Goal: Task Accomplishment & Management: Use online tool/utility

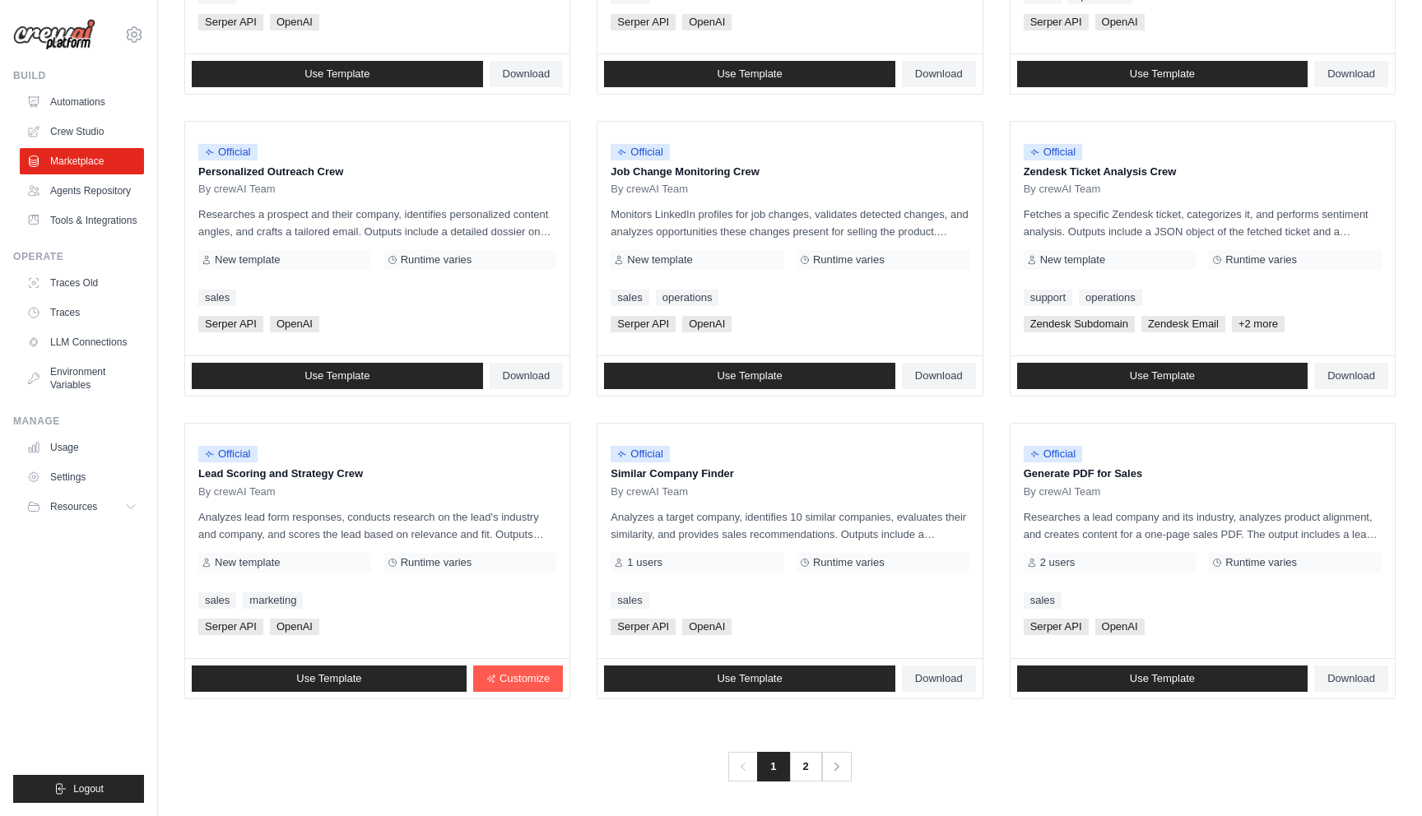
scroll to position [708, 0]
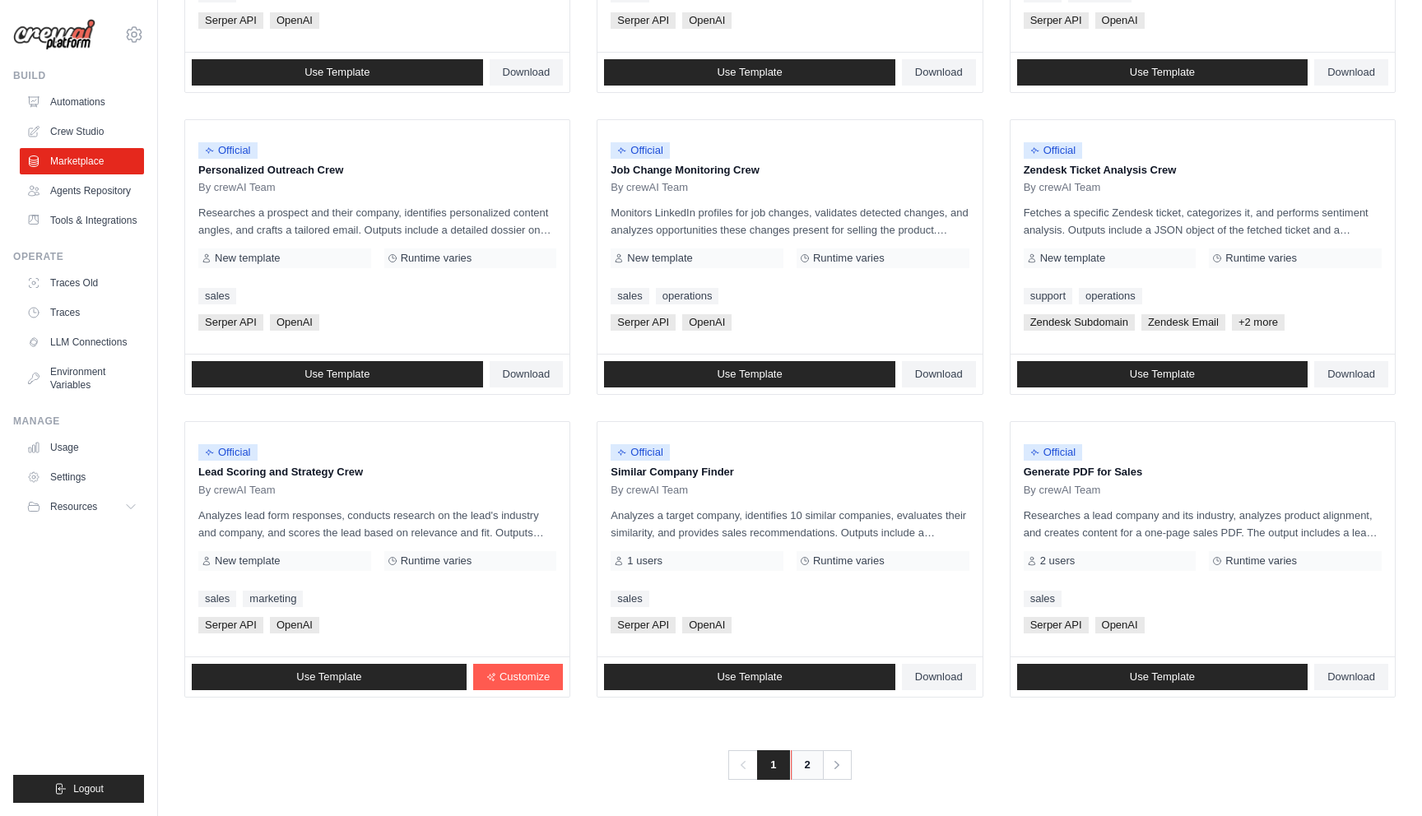
click at [810, 768] on link "2" at bounding box center [807, 765] width 33 height 30
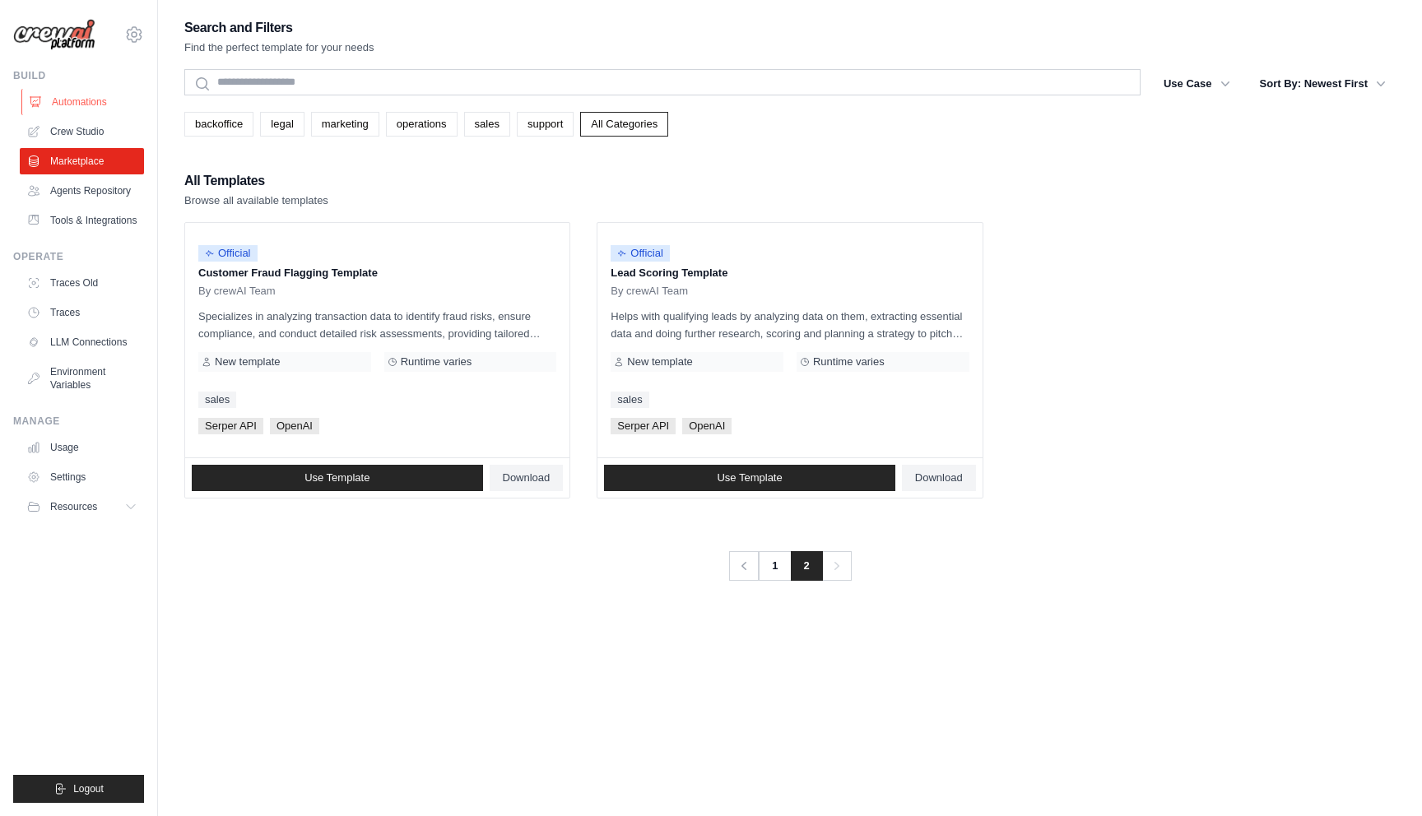
click at [102, 106] on link "Automations" at bounding box center [83, 102] width 124 height 26
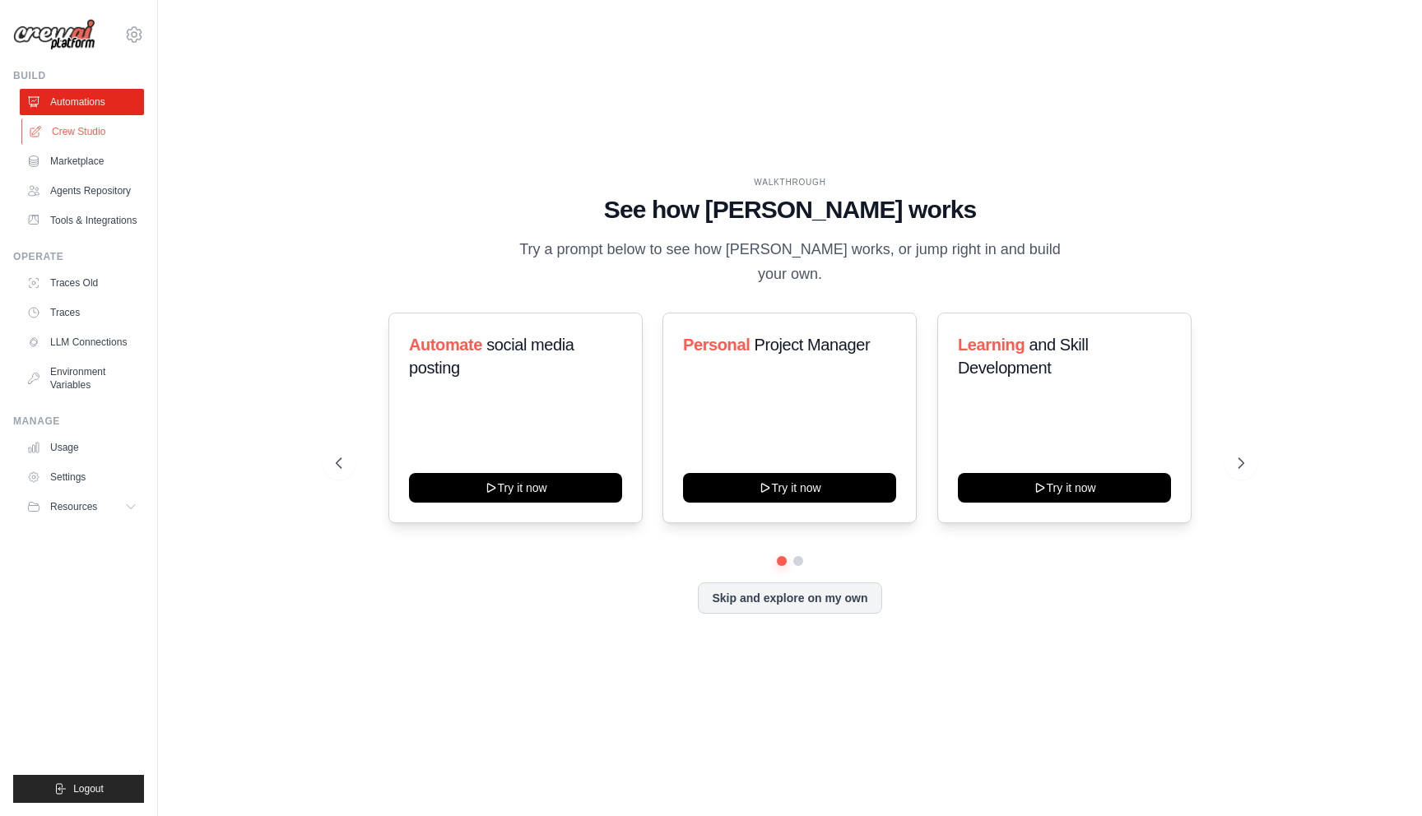
click at [109, 130] on link "Crew Studio" at bounding box center [83, 131] width 124 height 26
click at [1239, 455] on icon at bounding box center [1242, 463] width 16 height 16
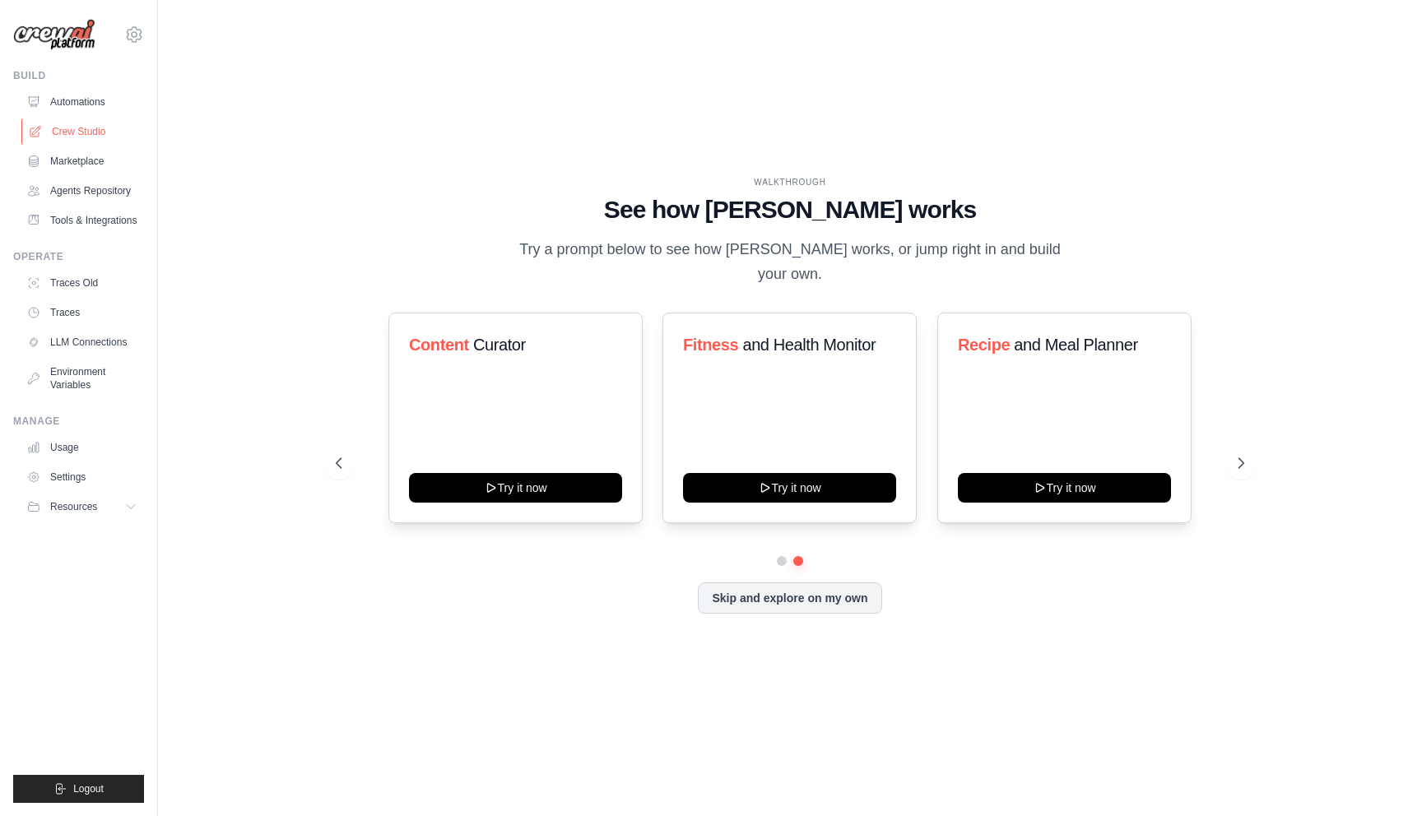
click at [90, 128] on link "Crew Studio" at bounding box center [83, 131] width 124 height 26
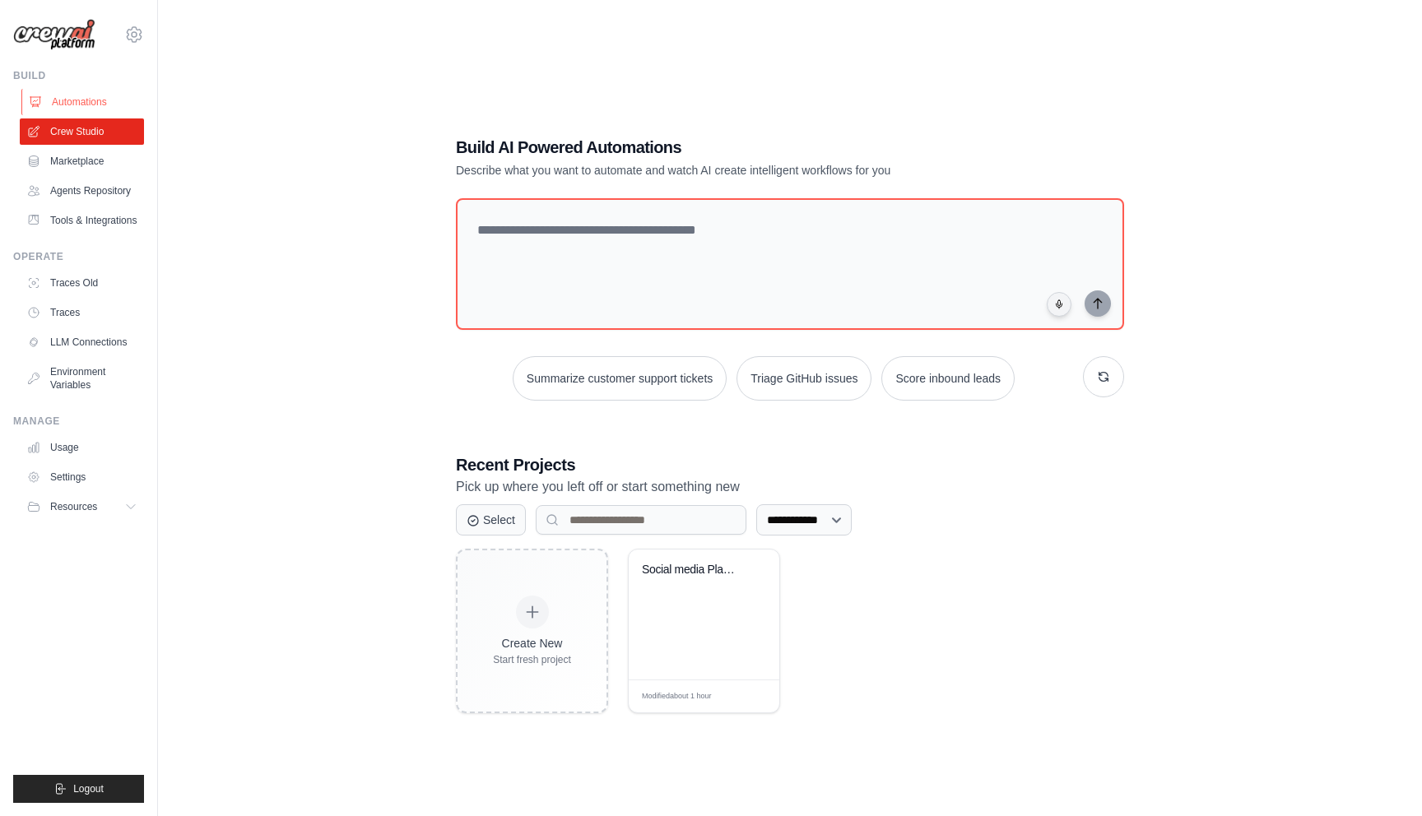
click at [84, 102] on link "Automations" at bounding box center [83, 102] width 124 height 26
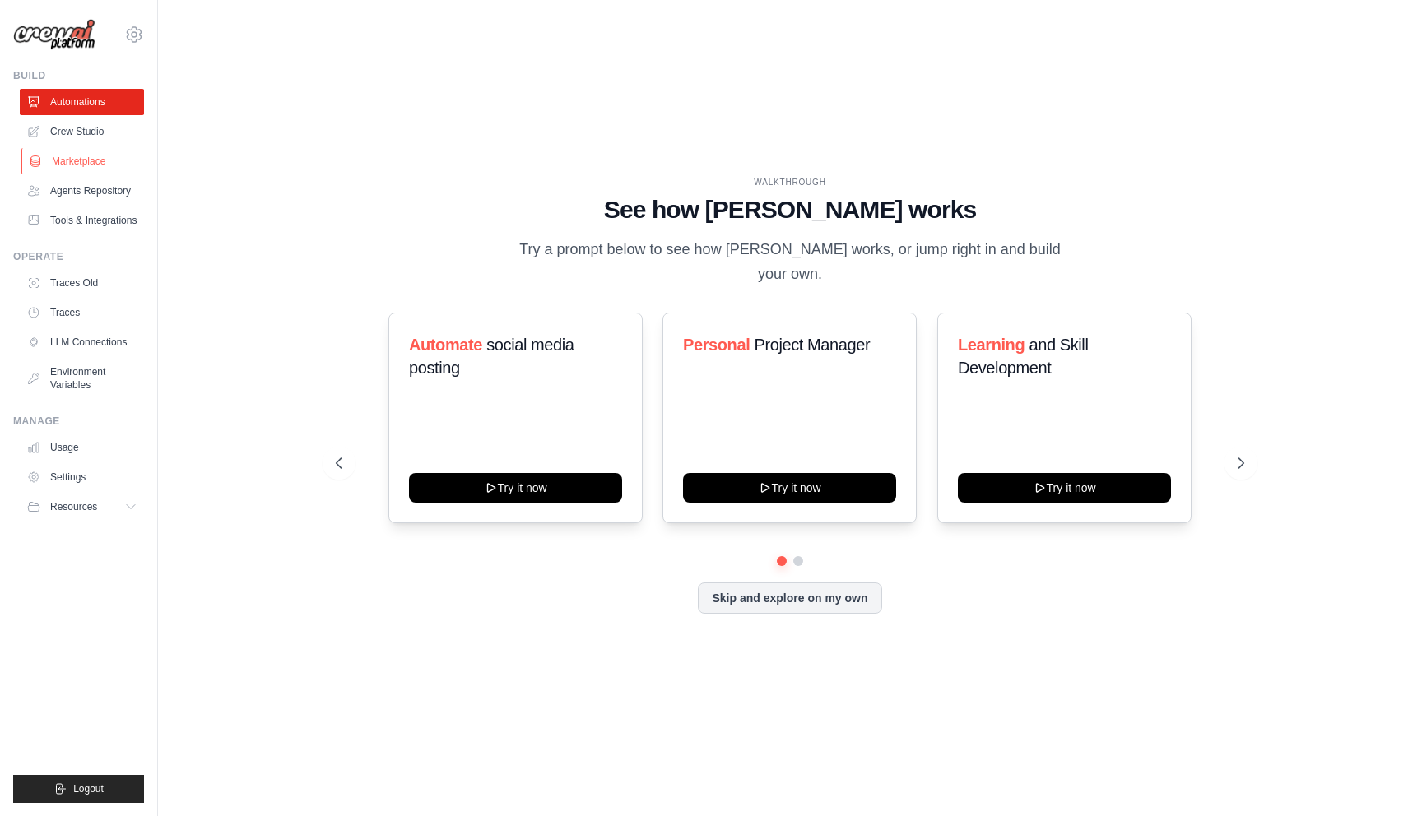
click at [84, 166] on link "Marketplace" at bounding box center [83, 161] width 124 height 26
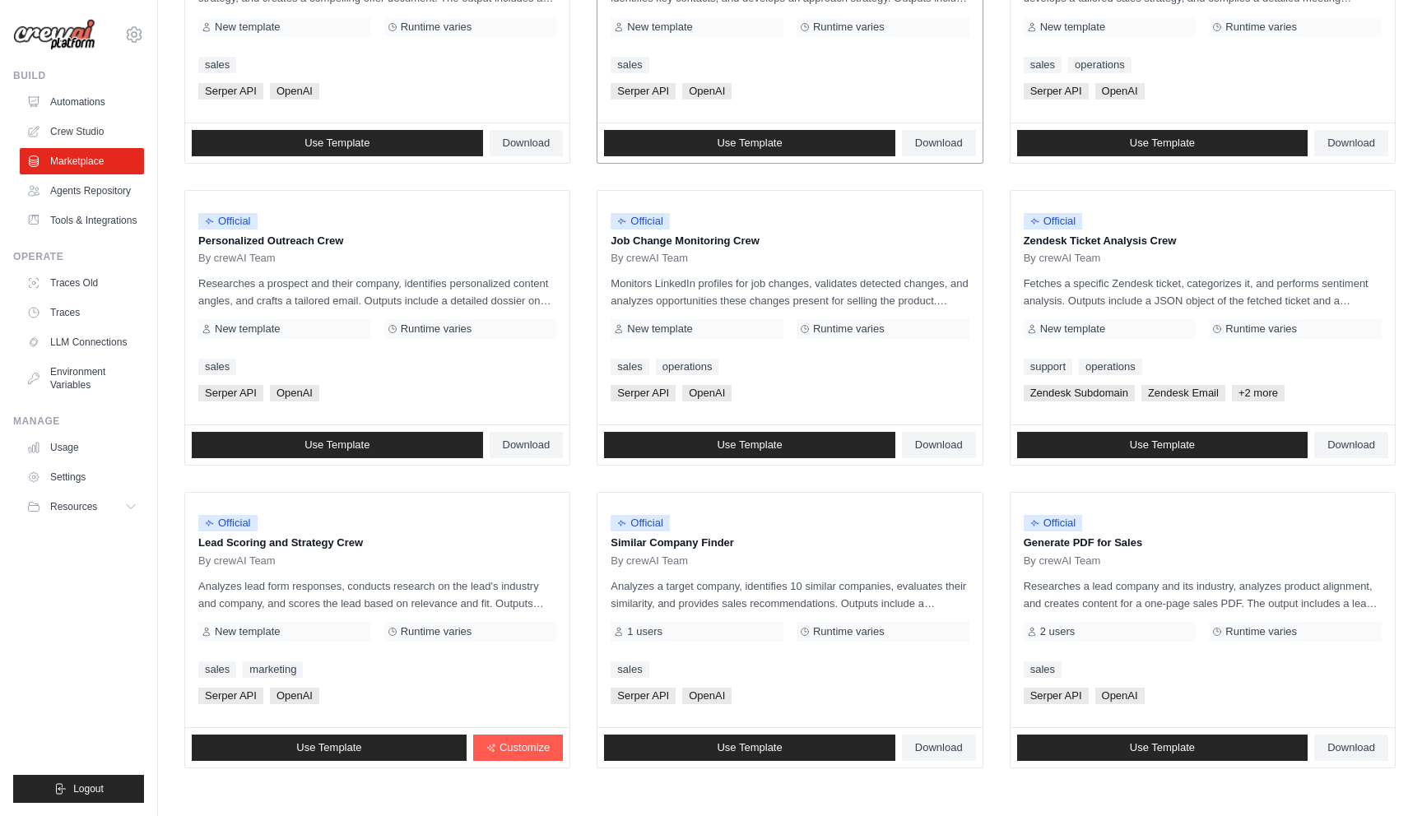
scroll to position [708, 0]
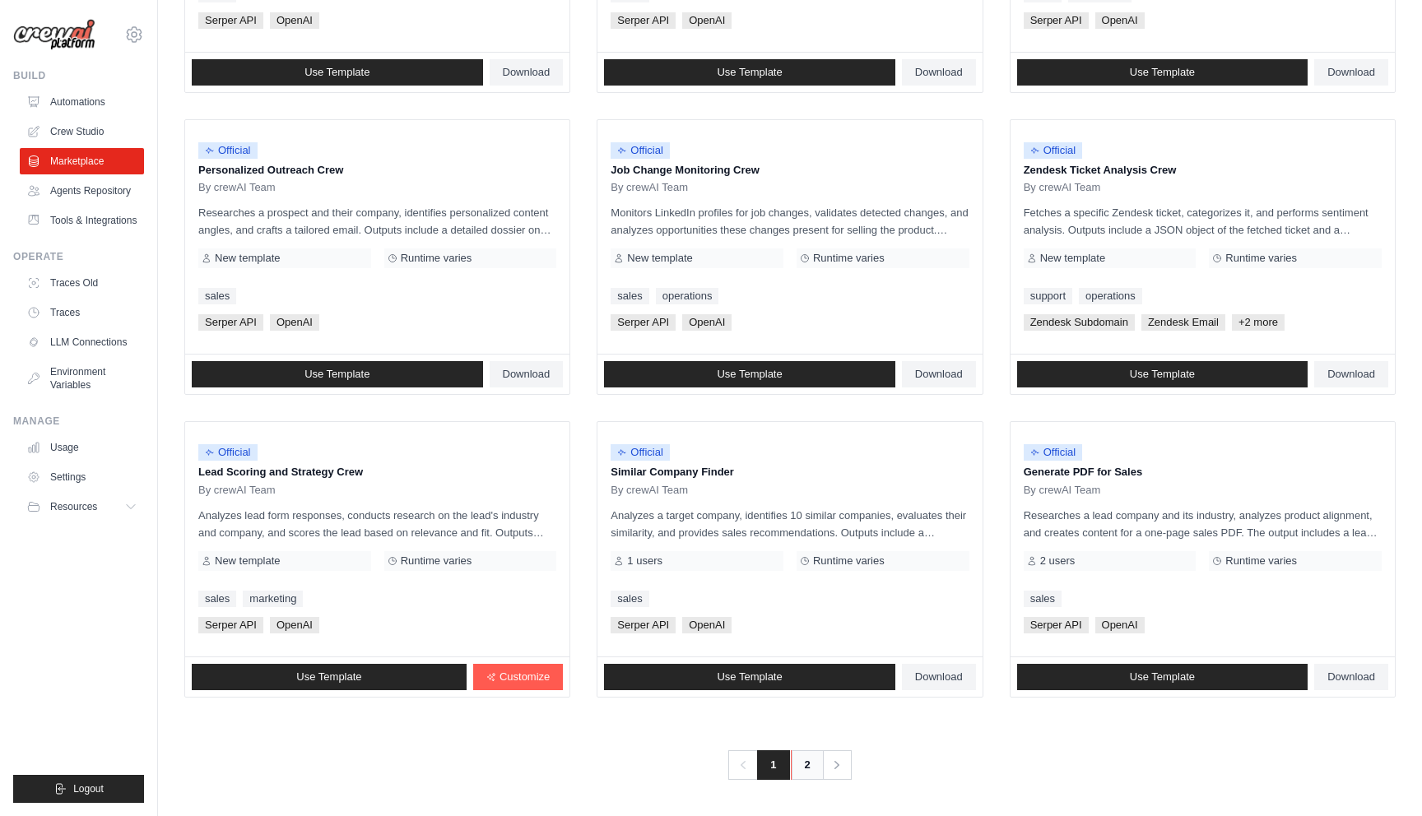
click at [814, 767] on link "2" at bounding box center [807, 765] width 33 height 30
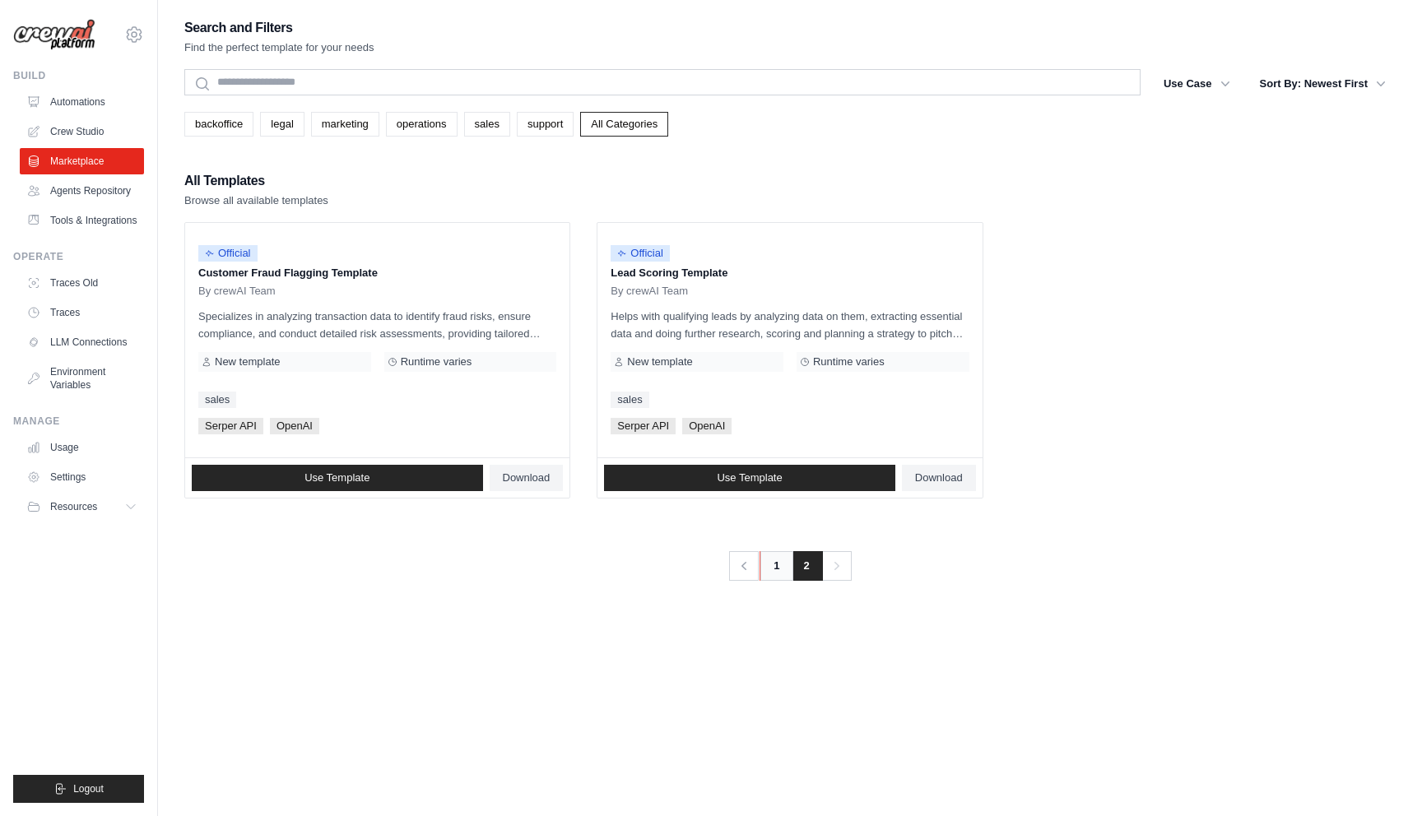
click at [780, 569] on link "1" at bounding box center [775, 566] width 33 height 30
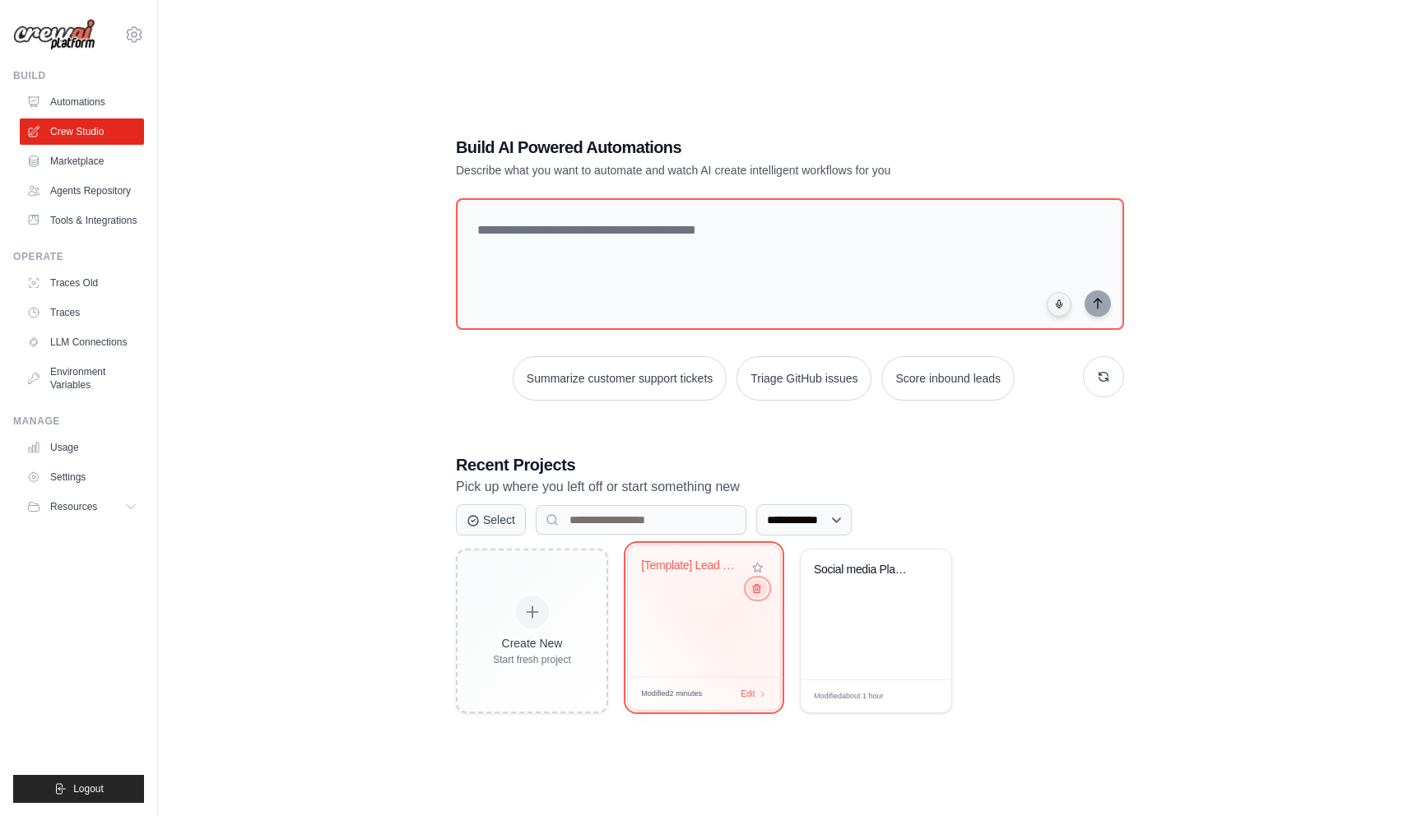
click at [754, 597] on button at bounding box center [757, 588] width 20 height 18
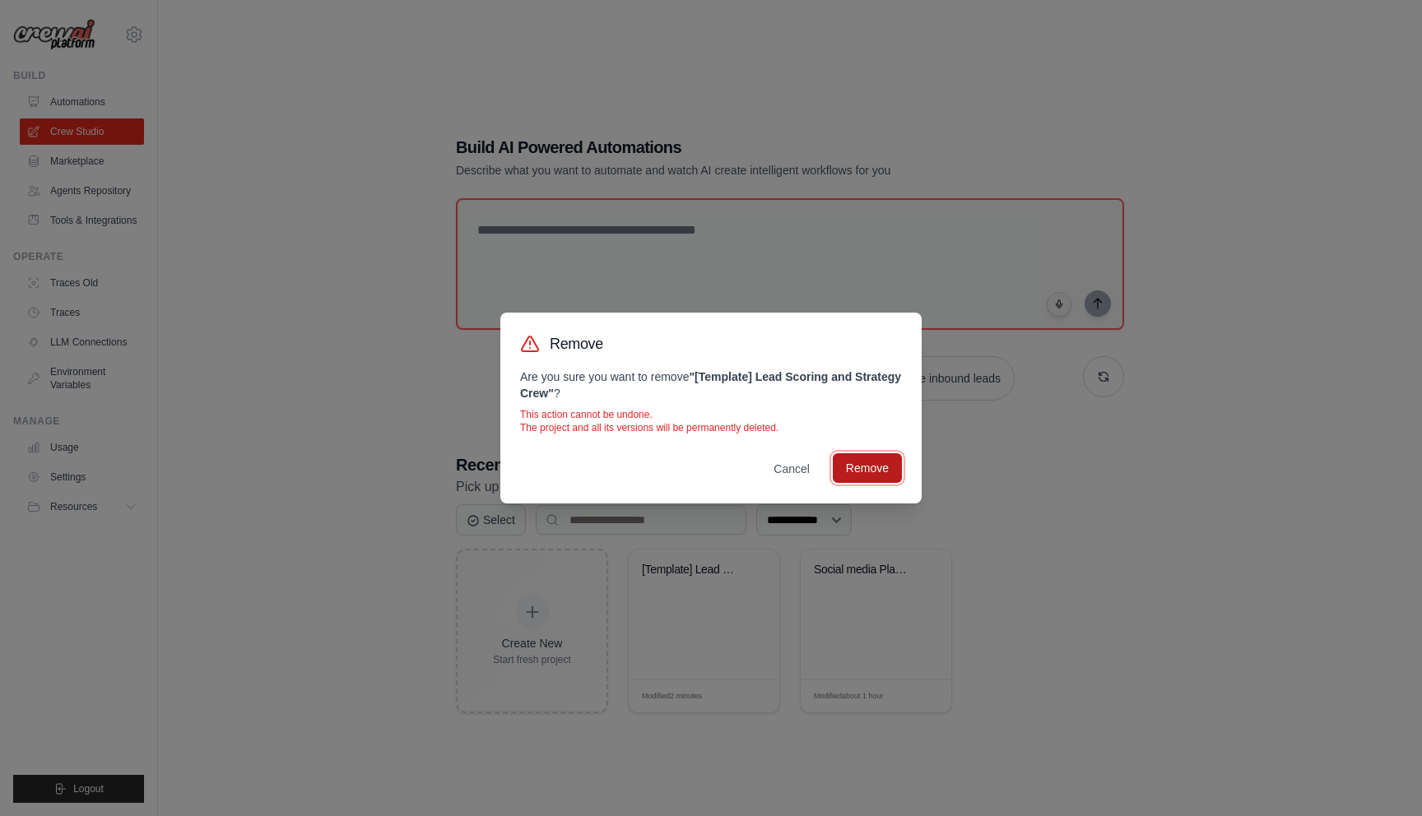
click at [870, 468] on button "Remove" at bounding box center [866, 468] width 69 height 30
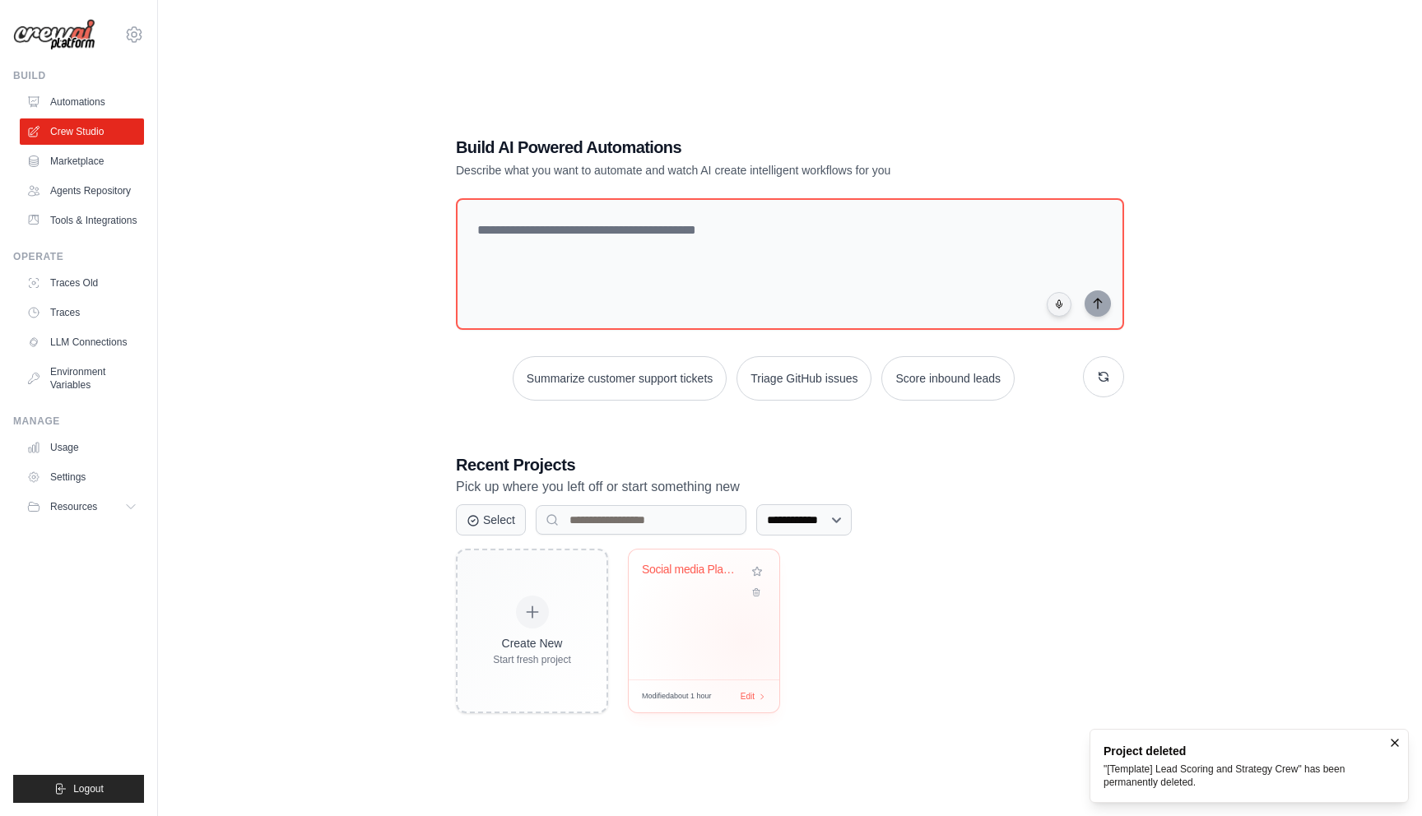
click at [740, 633] on div "Social media Planner" at bounding box center [703, 615] width 151 height 130
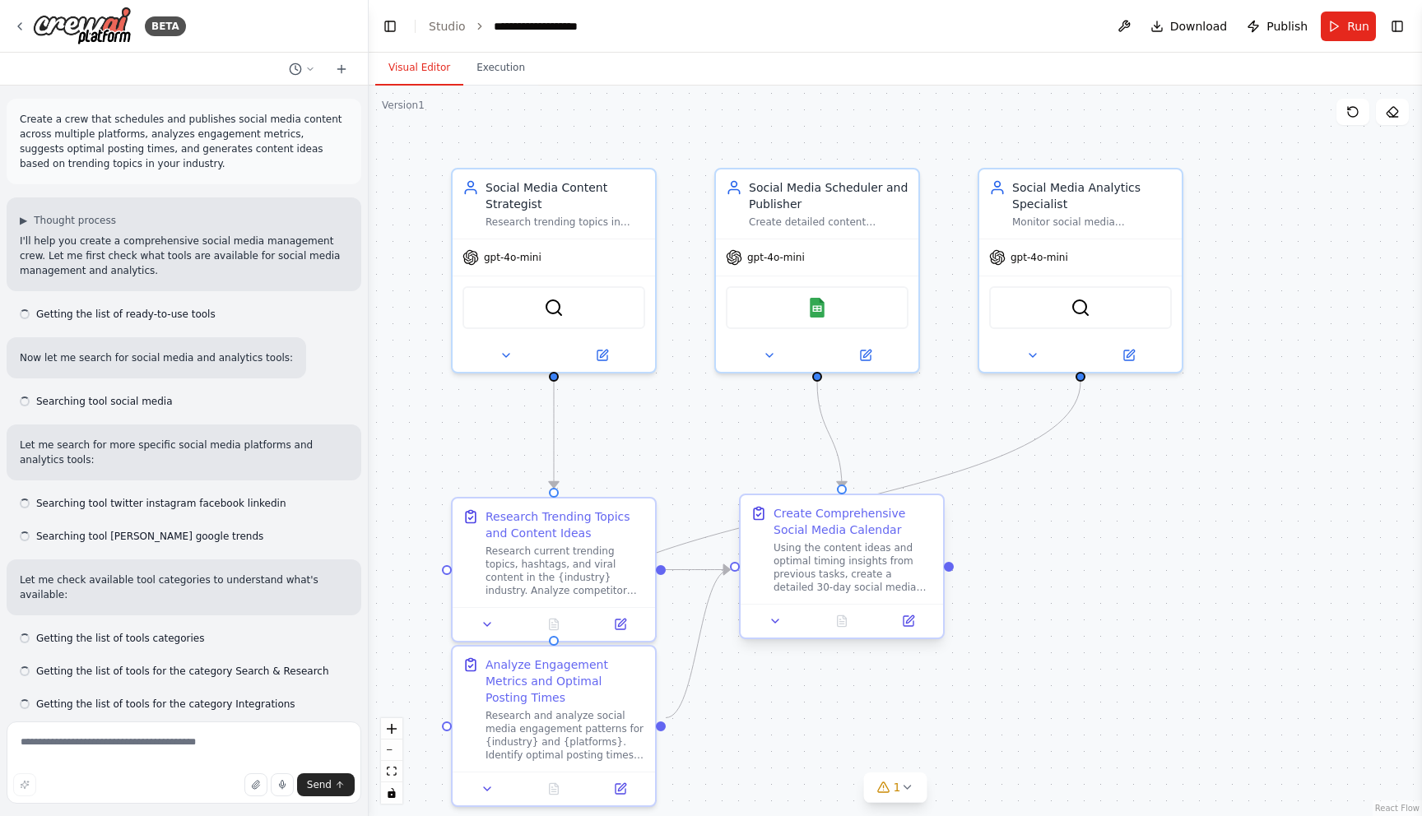
scroll to position [1239, 0]
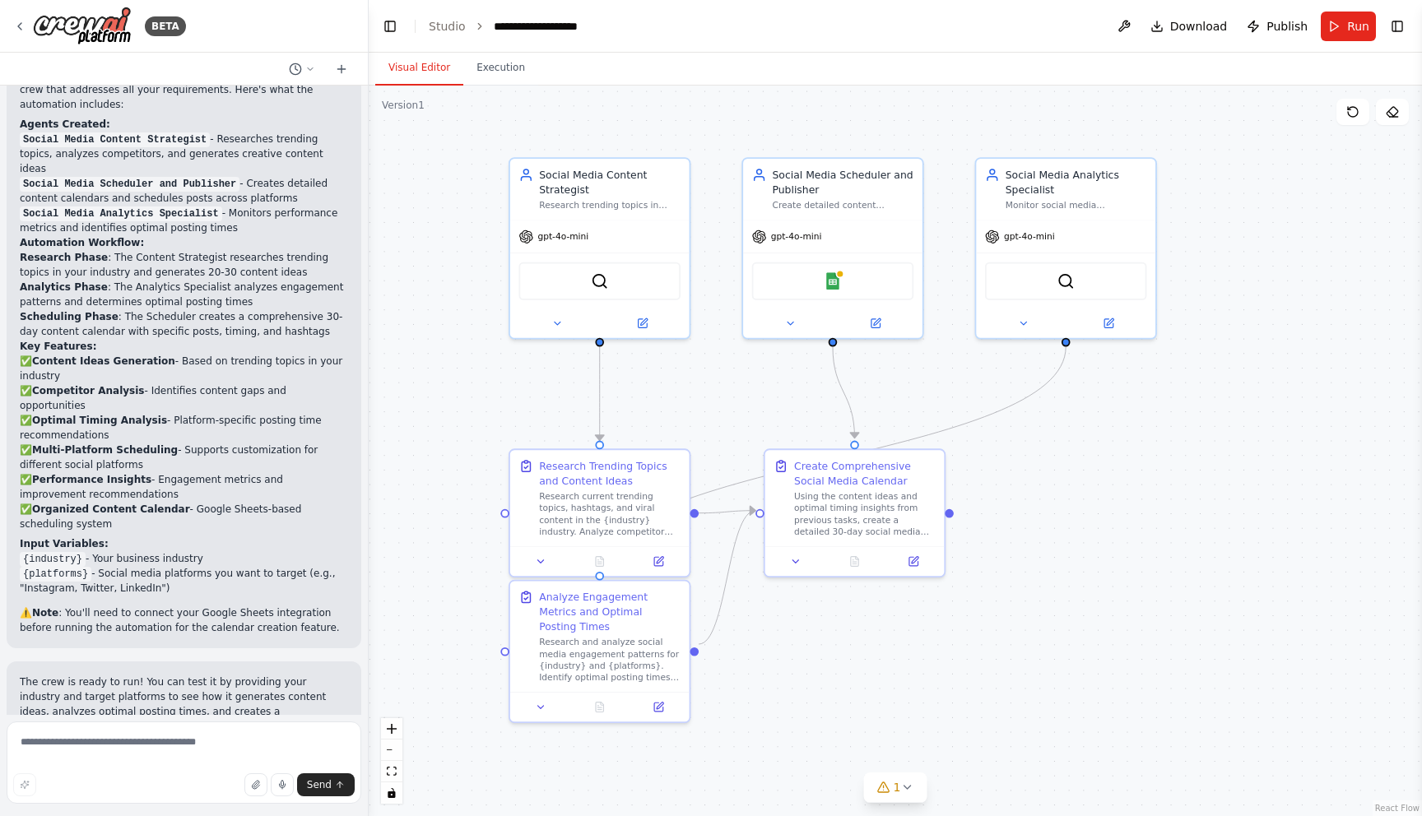
drag, startPoint x: 1140, startPoint y: 600, endPoint x: 1115, endPoint y: 540, distance: 65.2
click at [1115, 540] on div ".deletable-edge-delete-btn { width: 20px; height: 20px; border: 0px solid #ffff…" at bounding box center [895, 451] width 1053 height 730
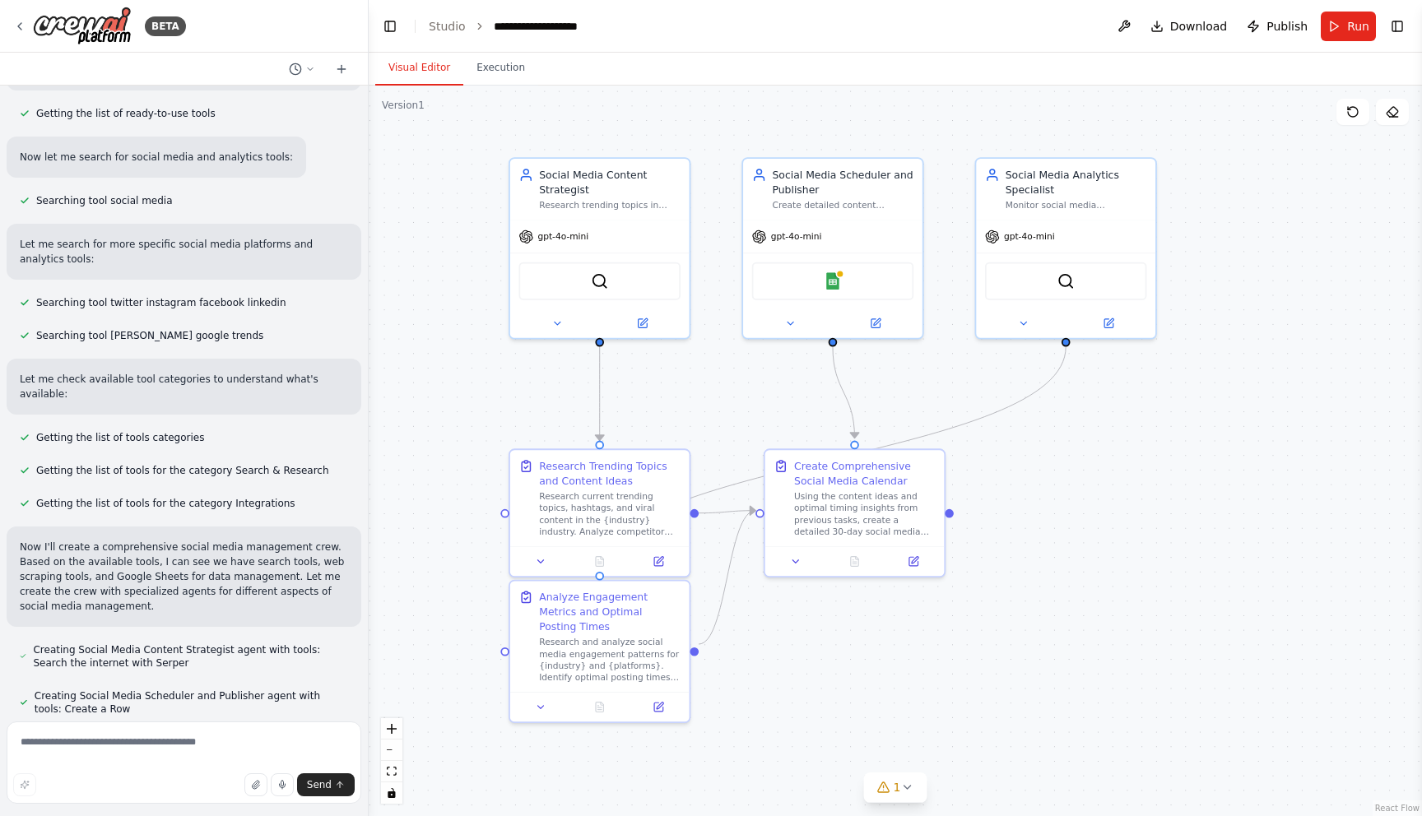
scroll to position [0, 0]
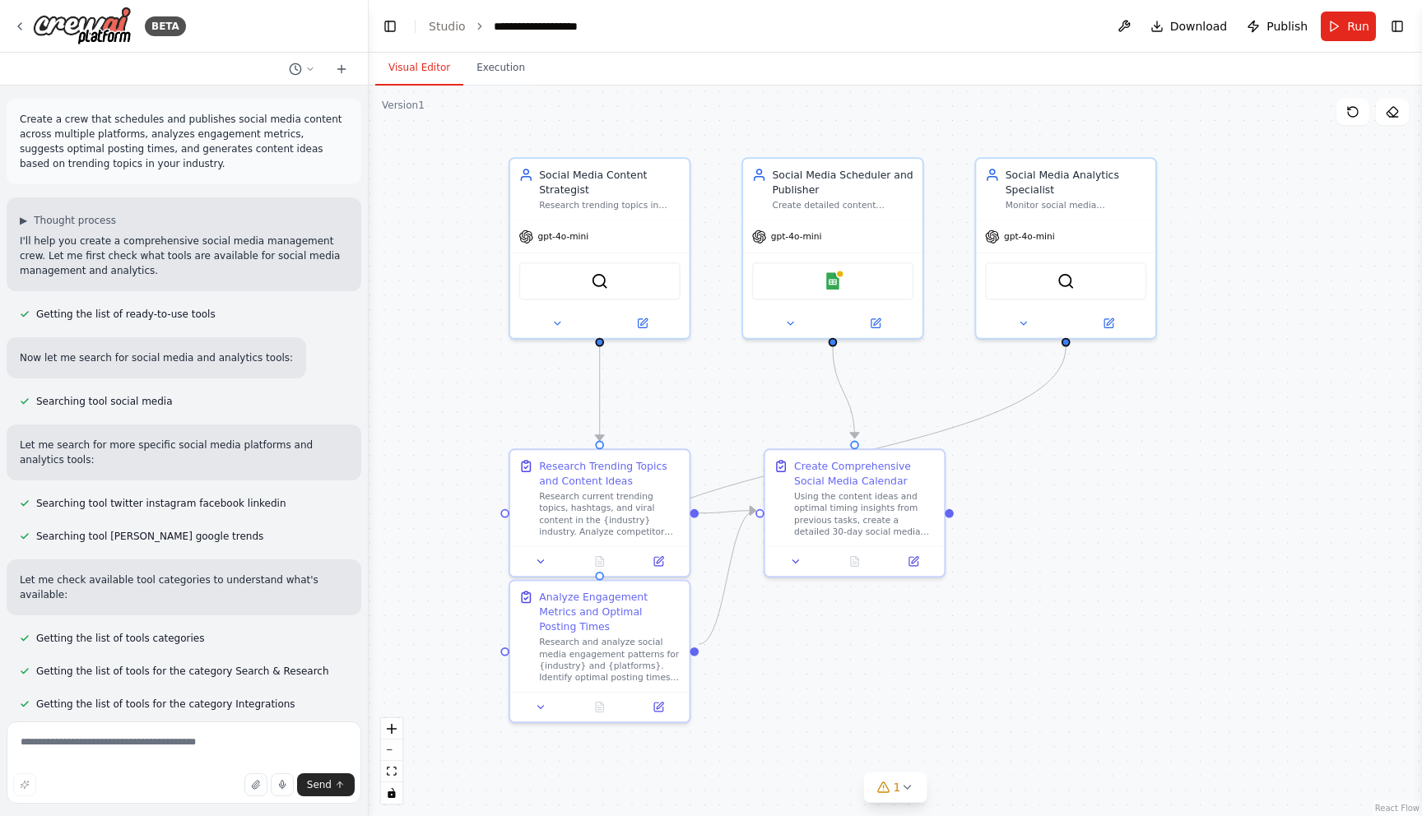
click at [174, 318] on span "Getting the list of ready-to-use tools" at bounding box center [125, 314] width 179 height 13
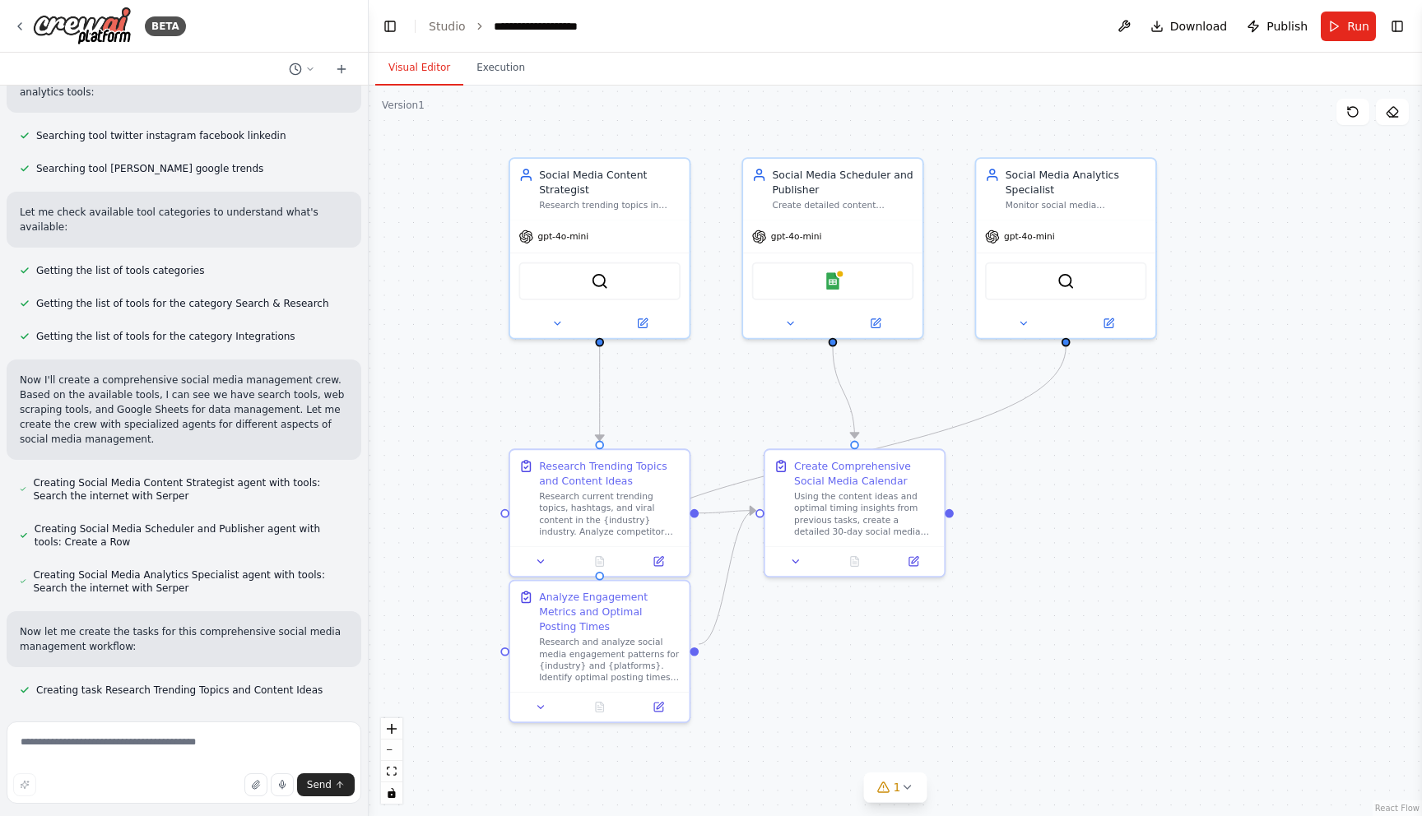
scroll to position [379, 0]
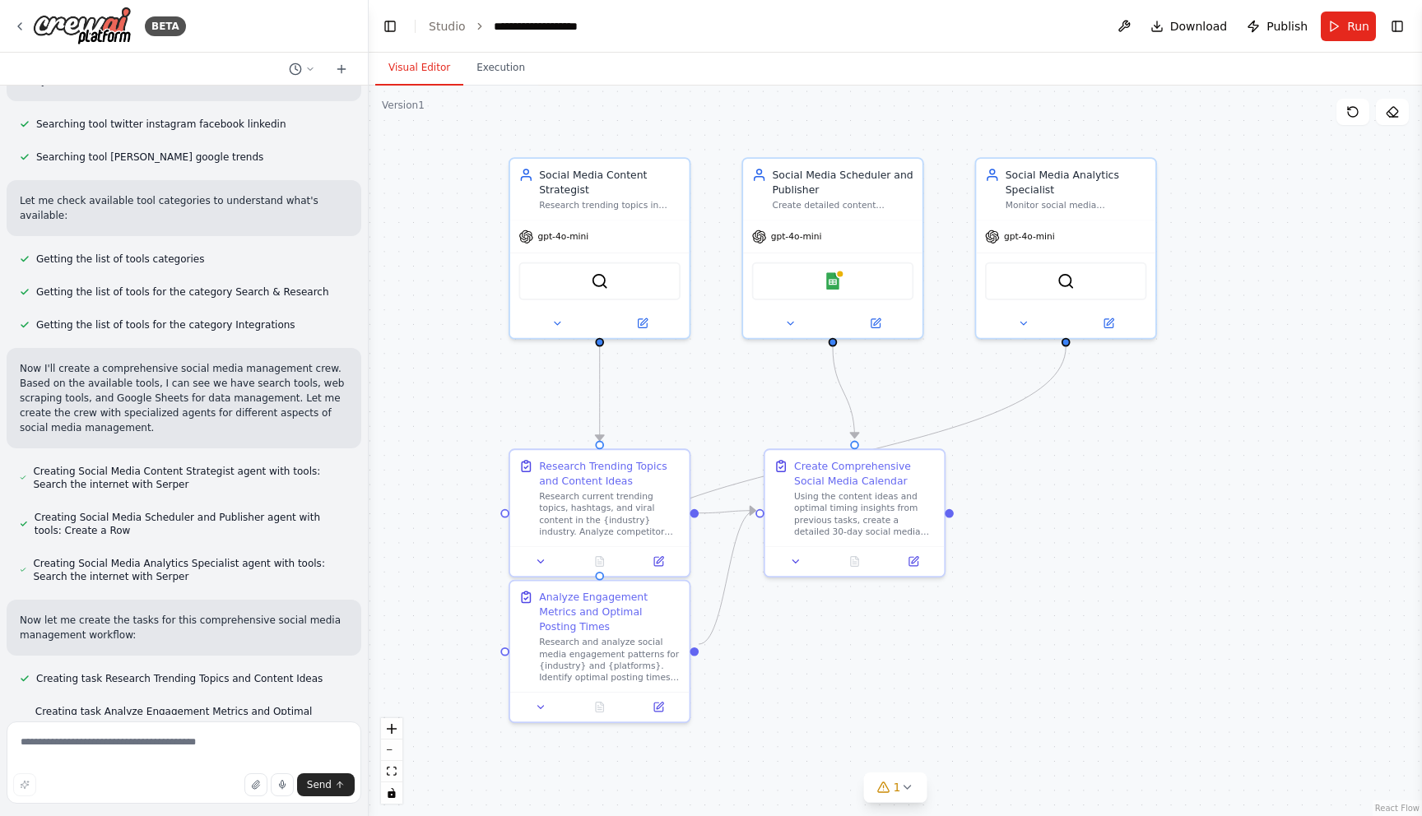
click at [108, 318] on span "Getting the list of tools for the category Integrations" at bounding box center [165, 324] width 259 height 13
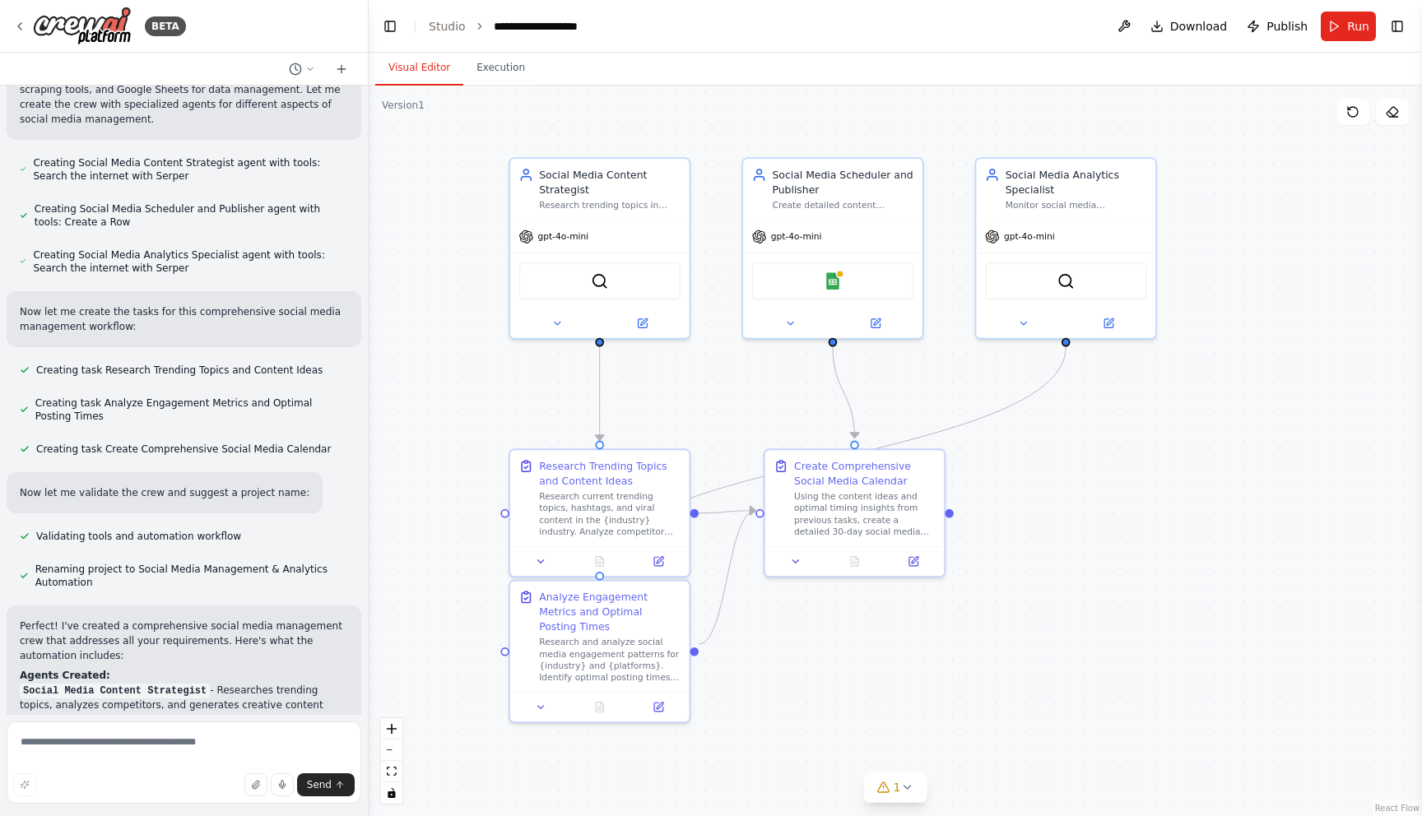
scroll to position [716, 0]
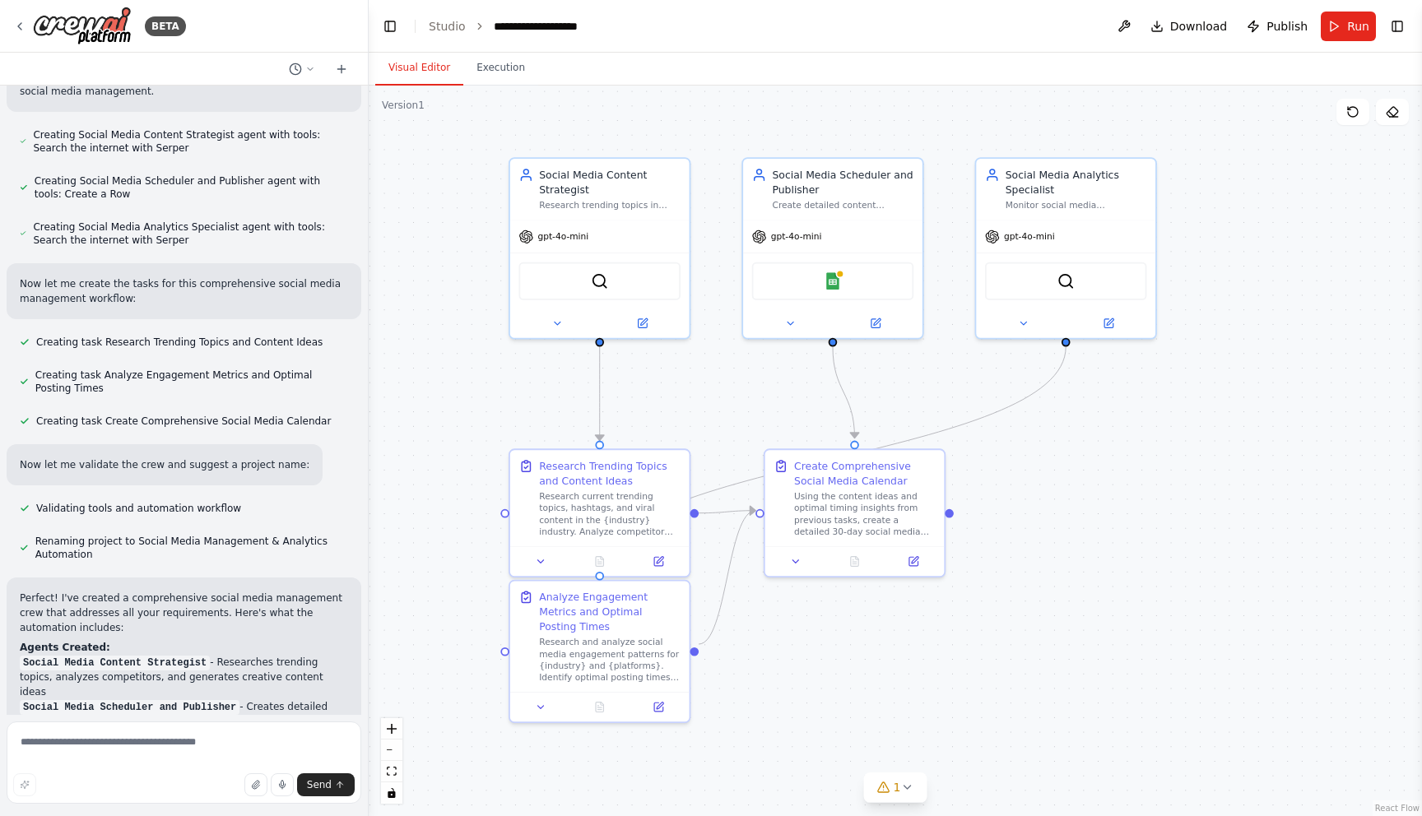
click at [563, 339] on div ".deletable-edge-delete-btn { width: 20px; height: 20px; border: 0px solid #ffff…" at bounding box center [895, 451] width 1053 height 730
click at [559, 330] on div at bounding box center [599, 320] width 179 height 29
click at [554, 322] on icon at bounding box center [557, 320] width 12 height 12
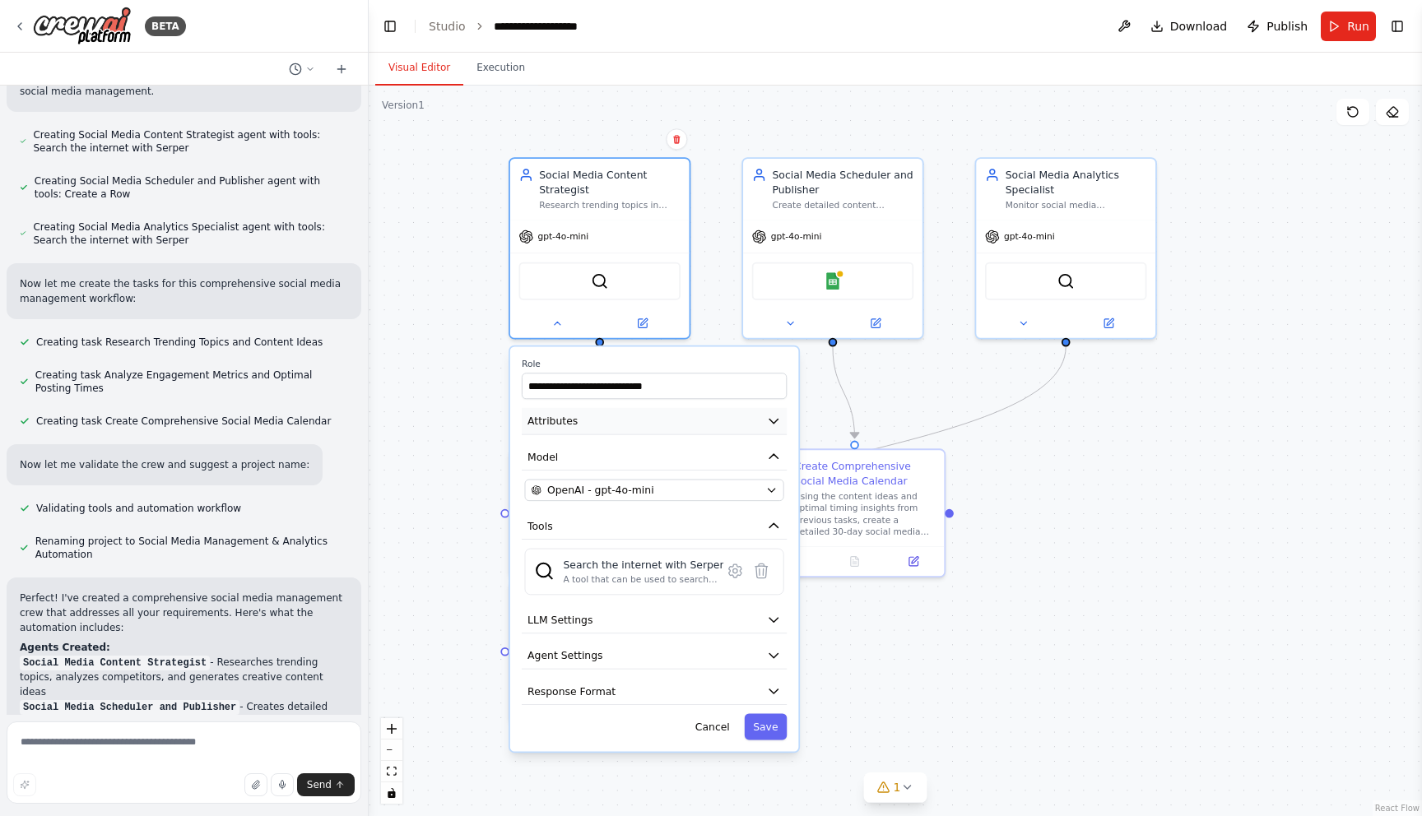
click at [773, 420] on icon "button" at bounding box center [773, 422] width 8 height 4
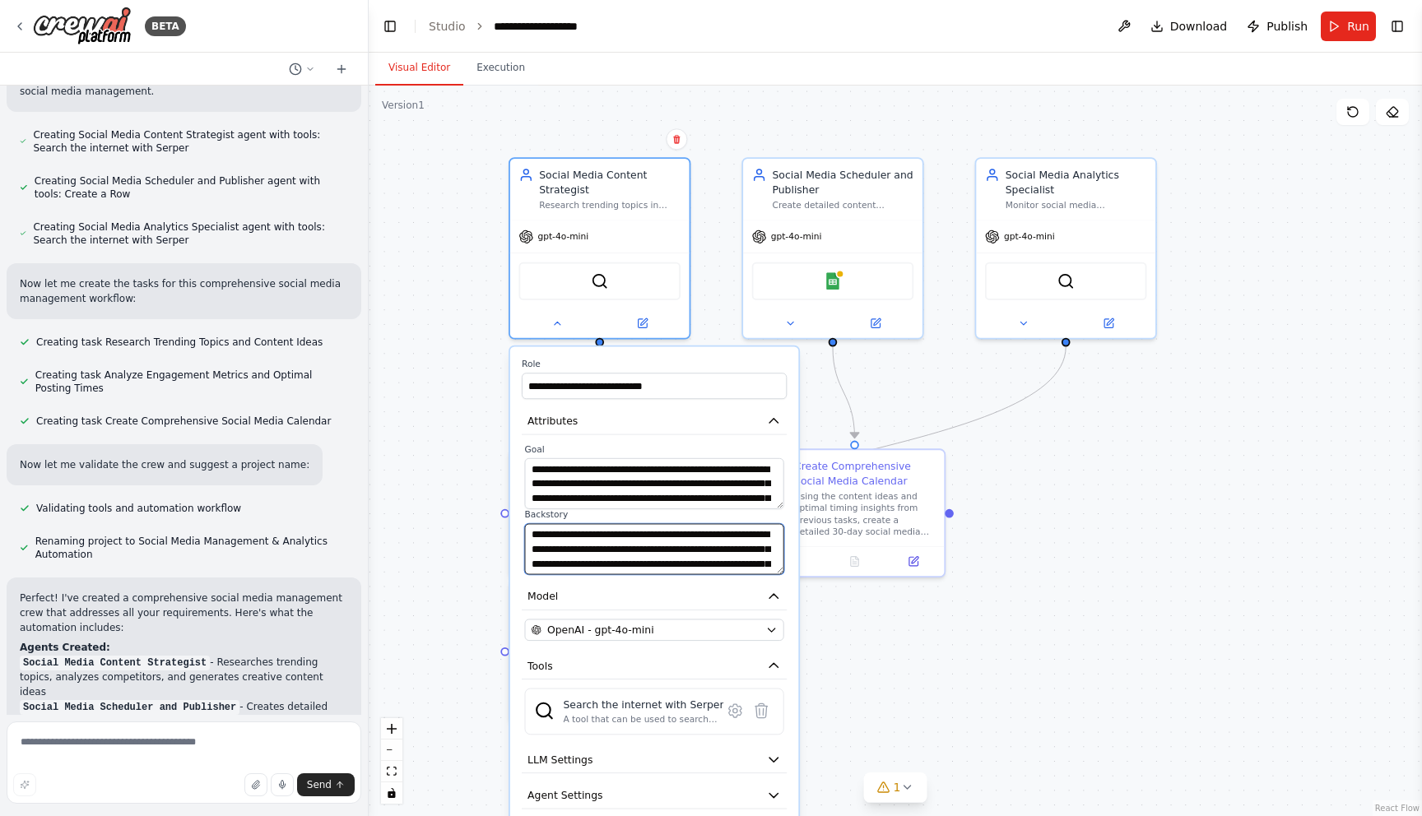
click at [701, 548] on textarea "**********" at bounding box center [654, 549] width 259 height 51
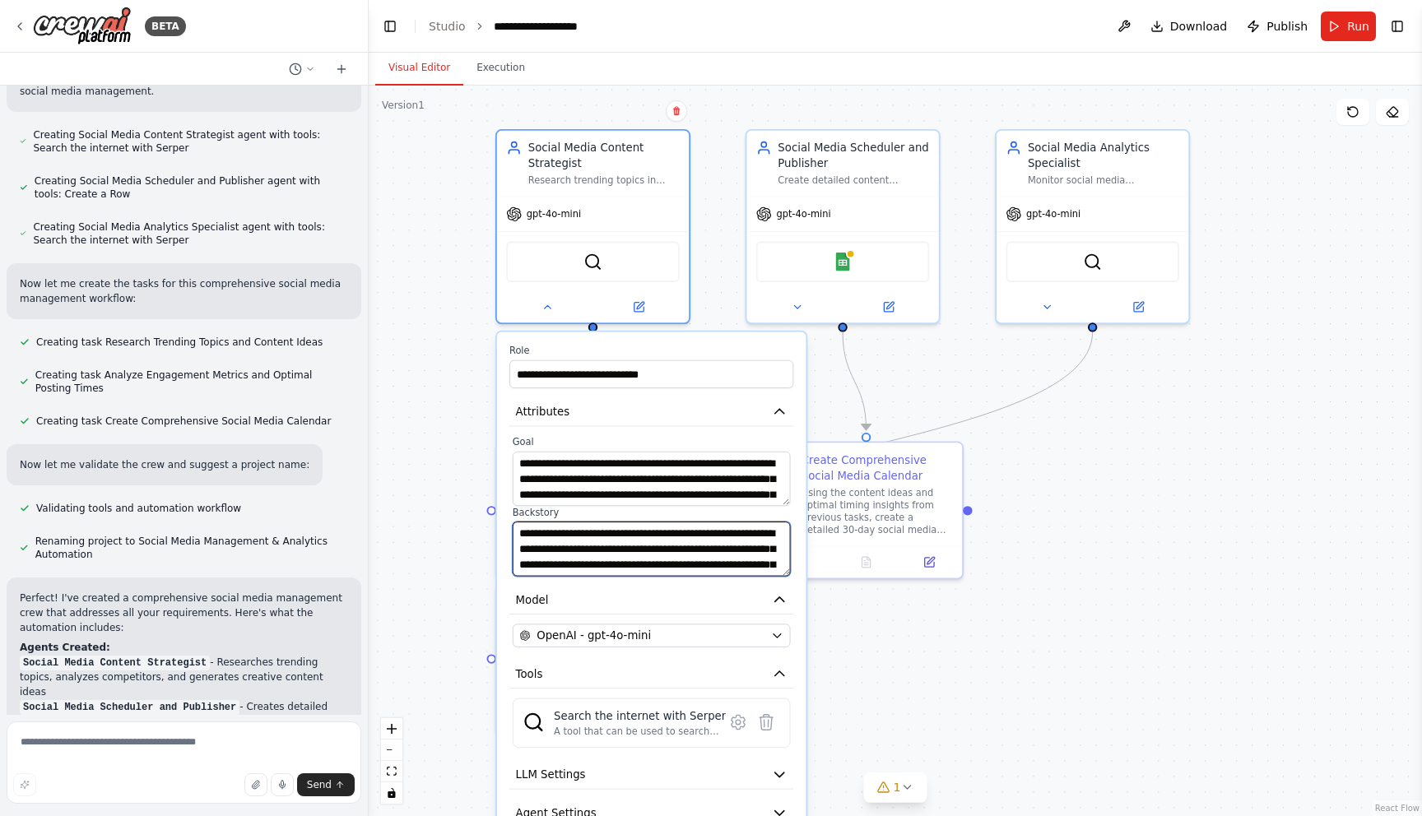
click at [702, 548] on textarea "**********" at bounding box center [651, 549] width 278 height 54
click at [614, 511] on label "Backstory" at bounding box center [651, 512] width 278 height 12
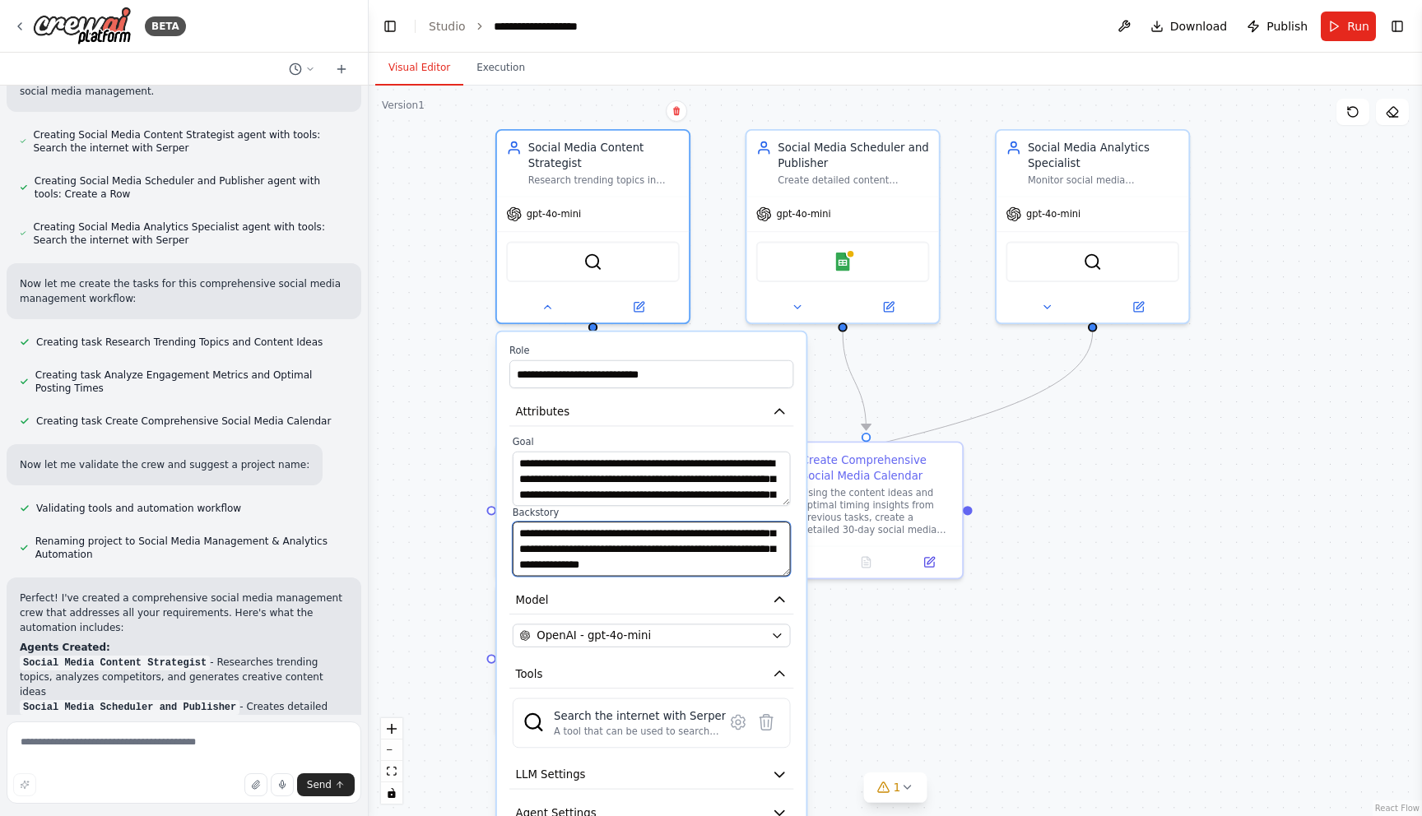
click at [763, 554] on textarea "**********" at bounding box center [651, 549] width 278 height 54
click at [747, 550] on textarea "**********" at bounding box center [651, 549] width 278 height 54
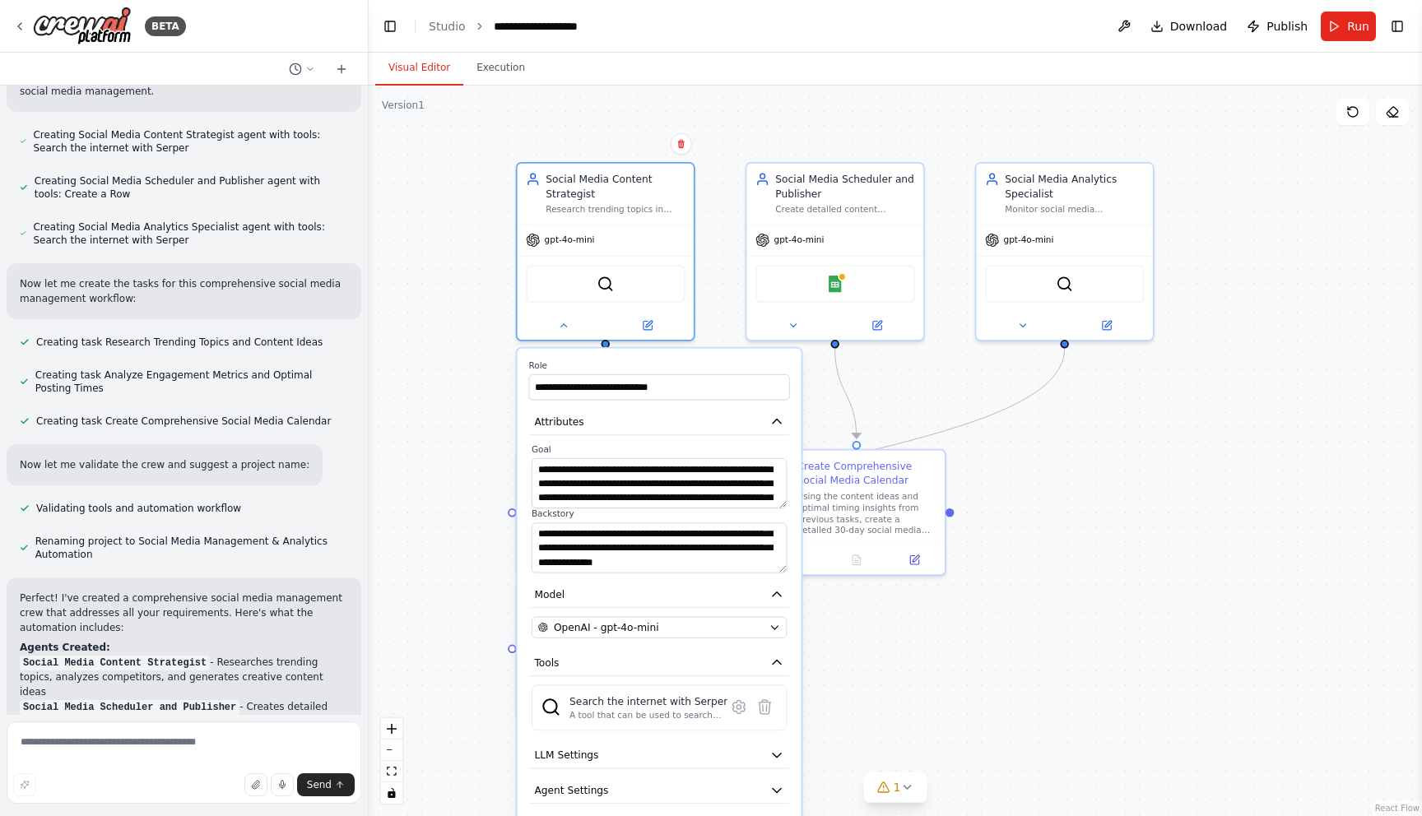
click at [687, 513] on label "Backstory" at bounding box center [658, 514] width 255 height 12
click at [697, 527] on textarea "**********" at bounding box center [658, 547] width 255 height 50
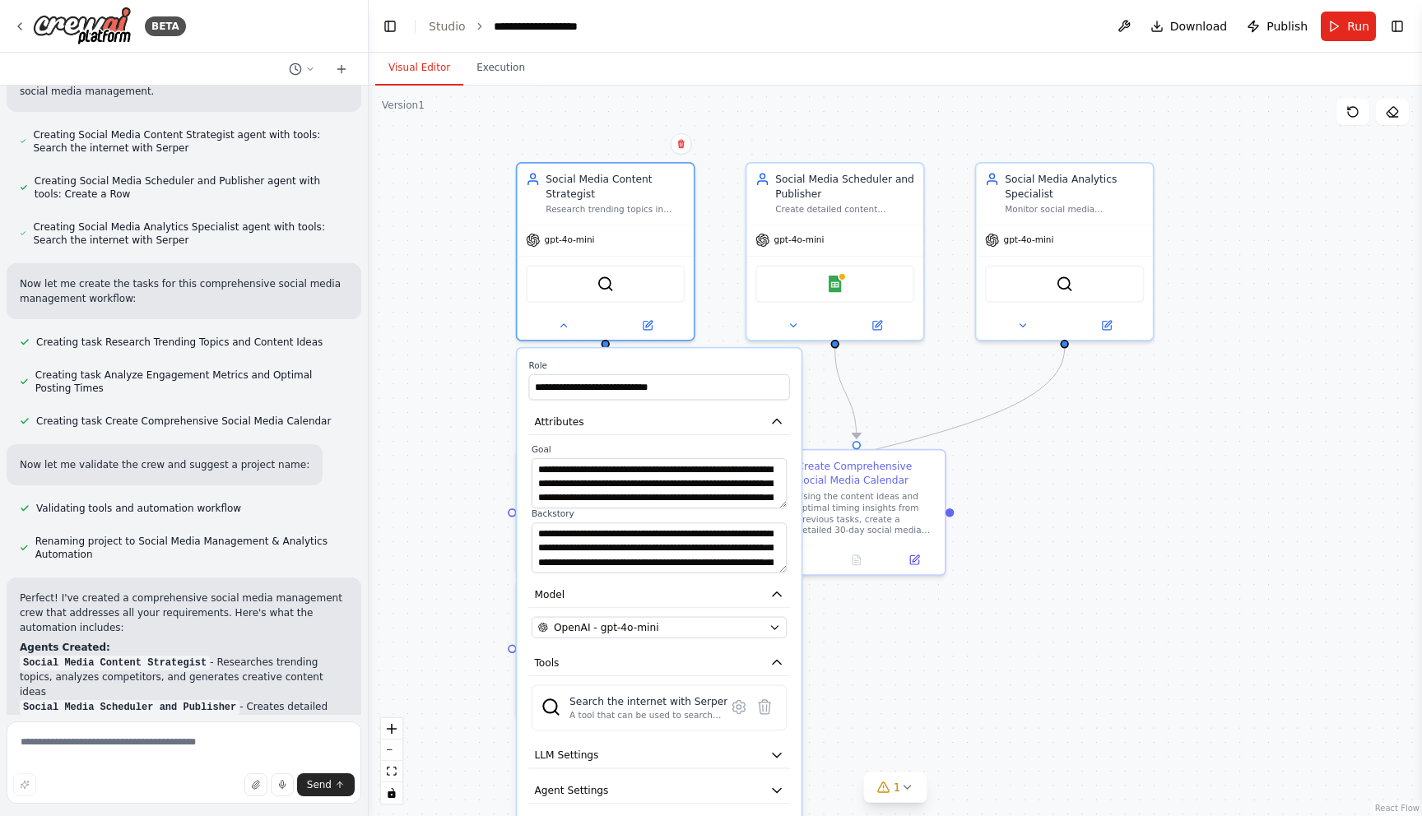
click at [672, 517] on label "Backstory" at bounding box center [658, 514] width 255 height 12
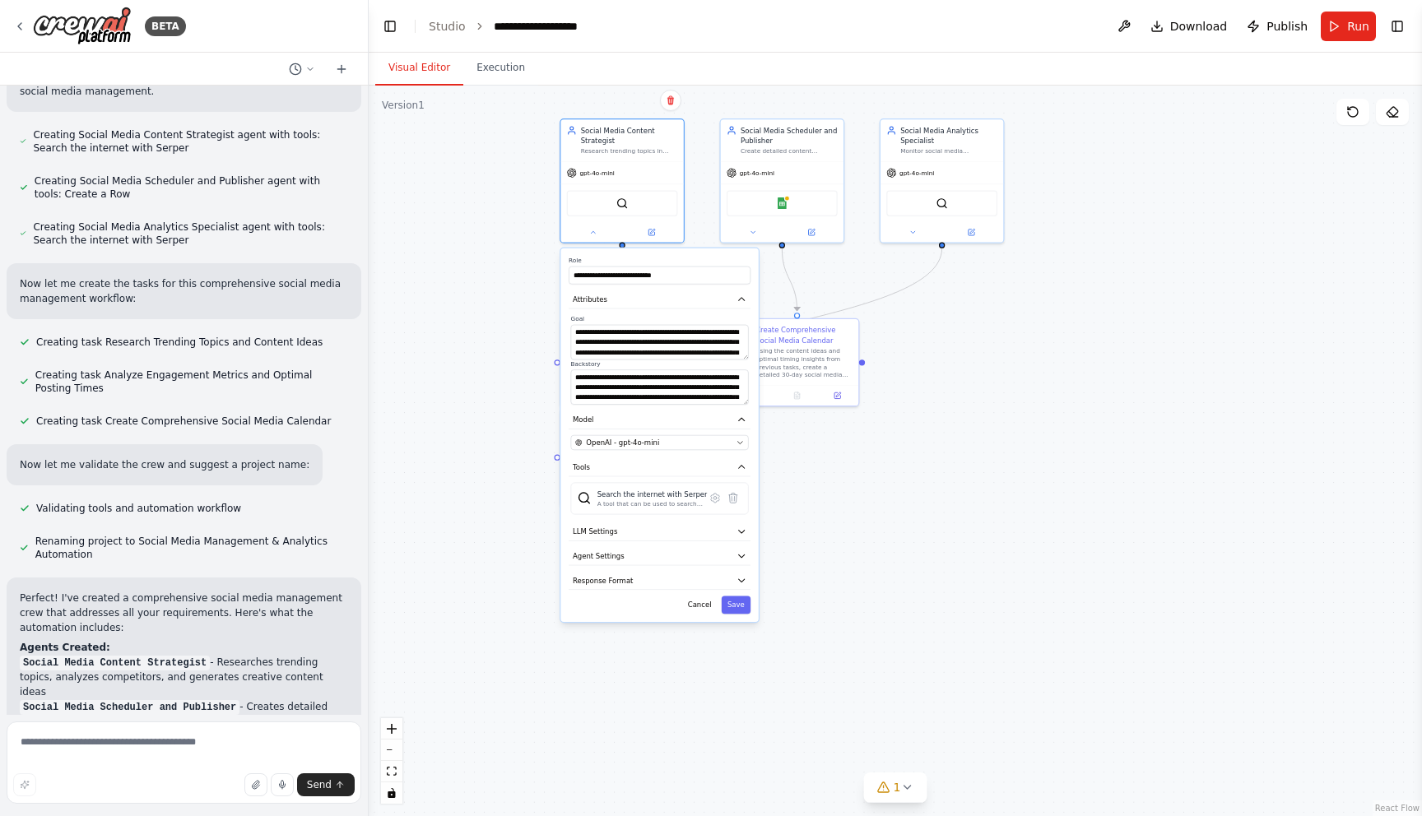
drag, startPoint x: 956, startPoint y: 670, endPoint x: 909, endPoint y: 503, distance: 172.7
click at [909, 503] on div ".deletable-edge-delete-btn { width: 20px; height: 20px; border: 0px solid #ffff…" at bounding box center [895, 451] width 1053 height 730
